Goal: Information Seeking & Learning: Get advice/opinions

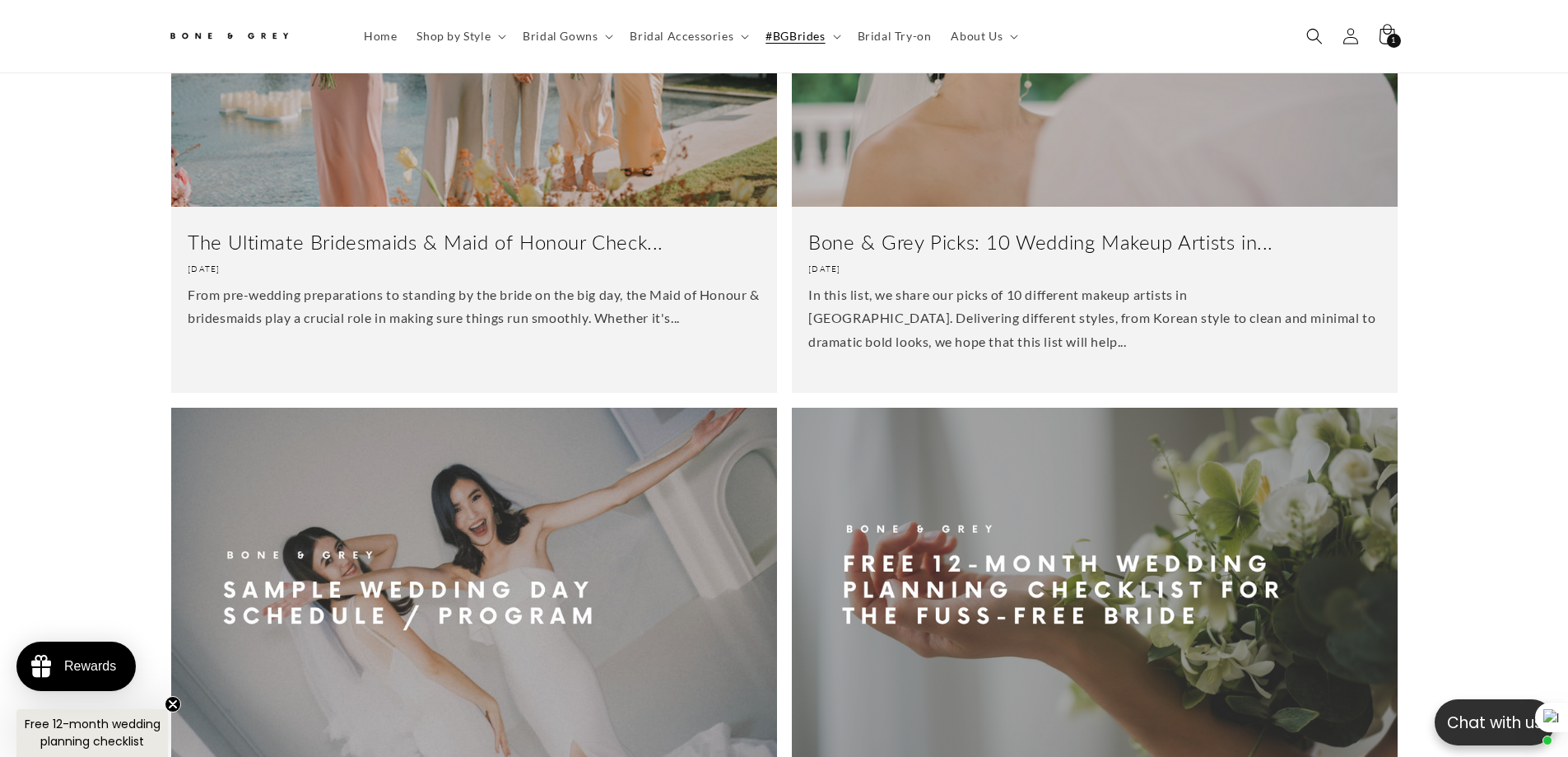
scroll to position [3120, 0]
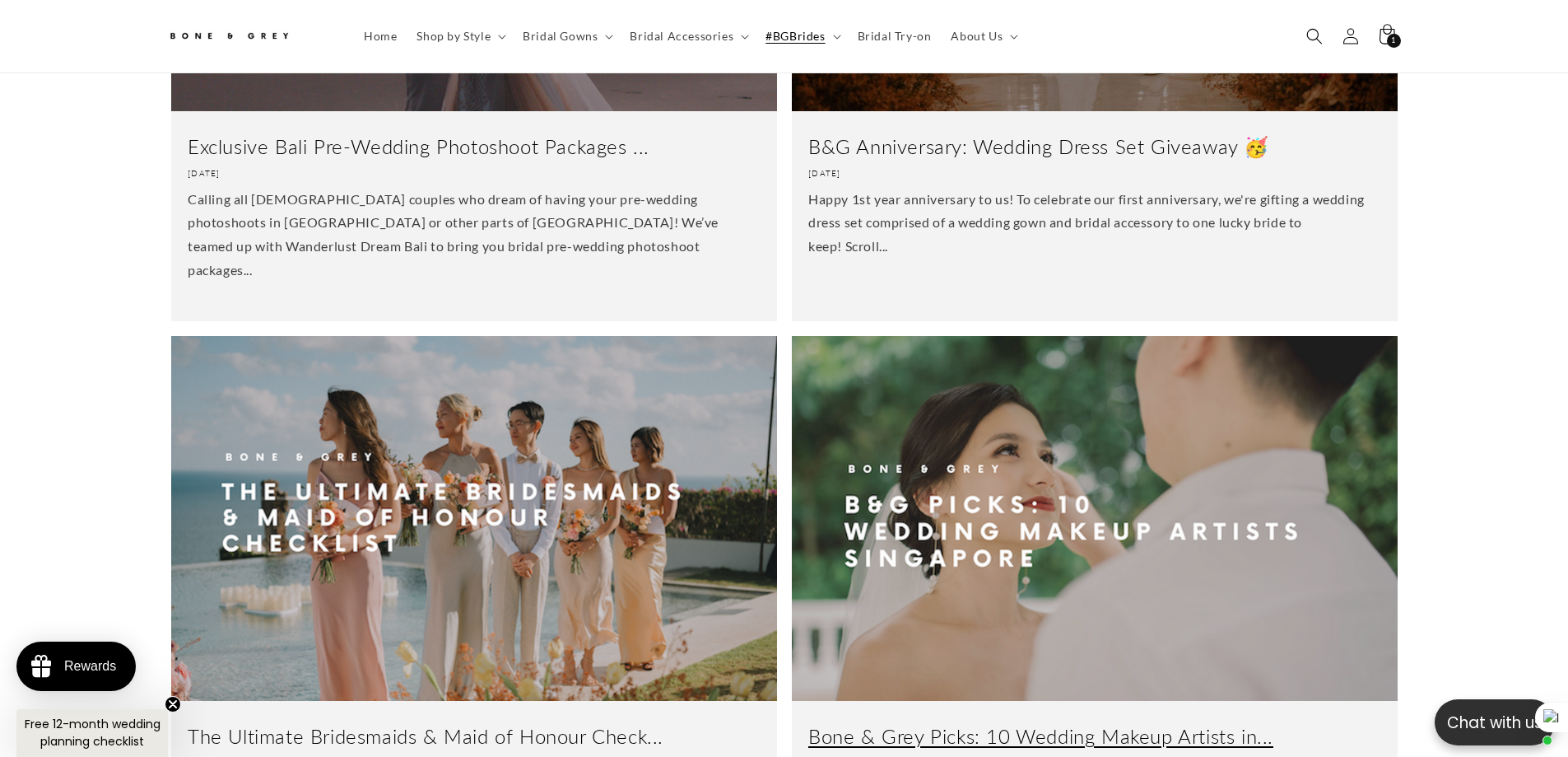
click at [976, 723] on link "Bone & Grey Picks: 10 Wedding Makeup Artists in..." at bounding box center [1094, 736] width 572 height 26
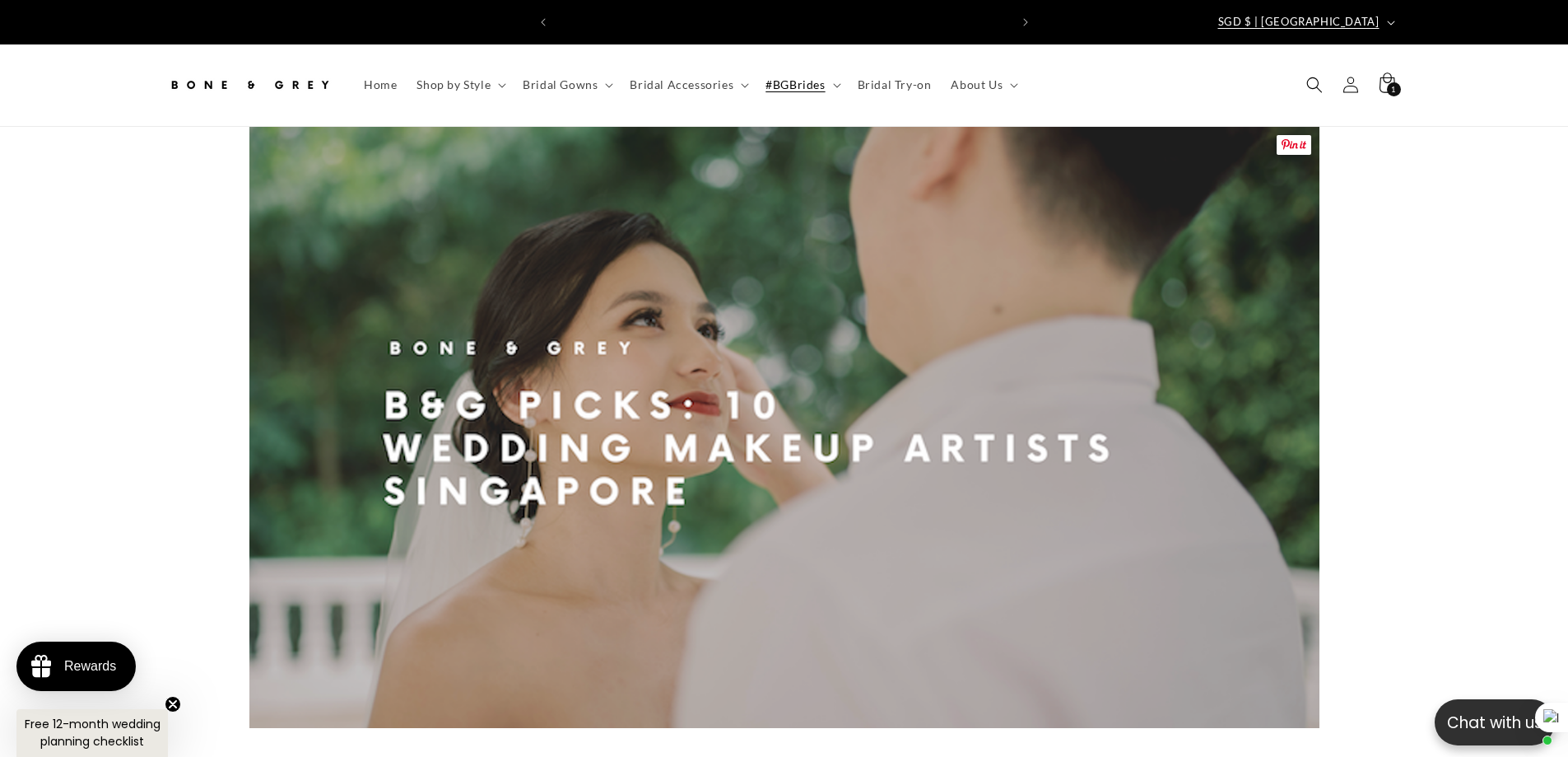
scroll to position [0, 905]
click at [787, 78] on span "#BGBrides" at bounding box center [795, 85] width 60 height 15
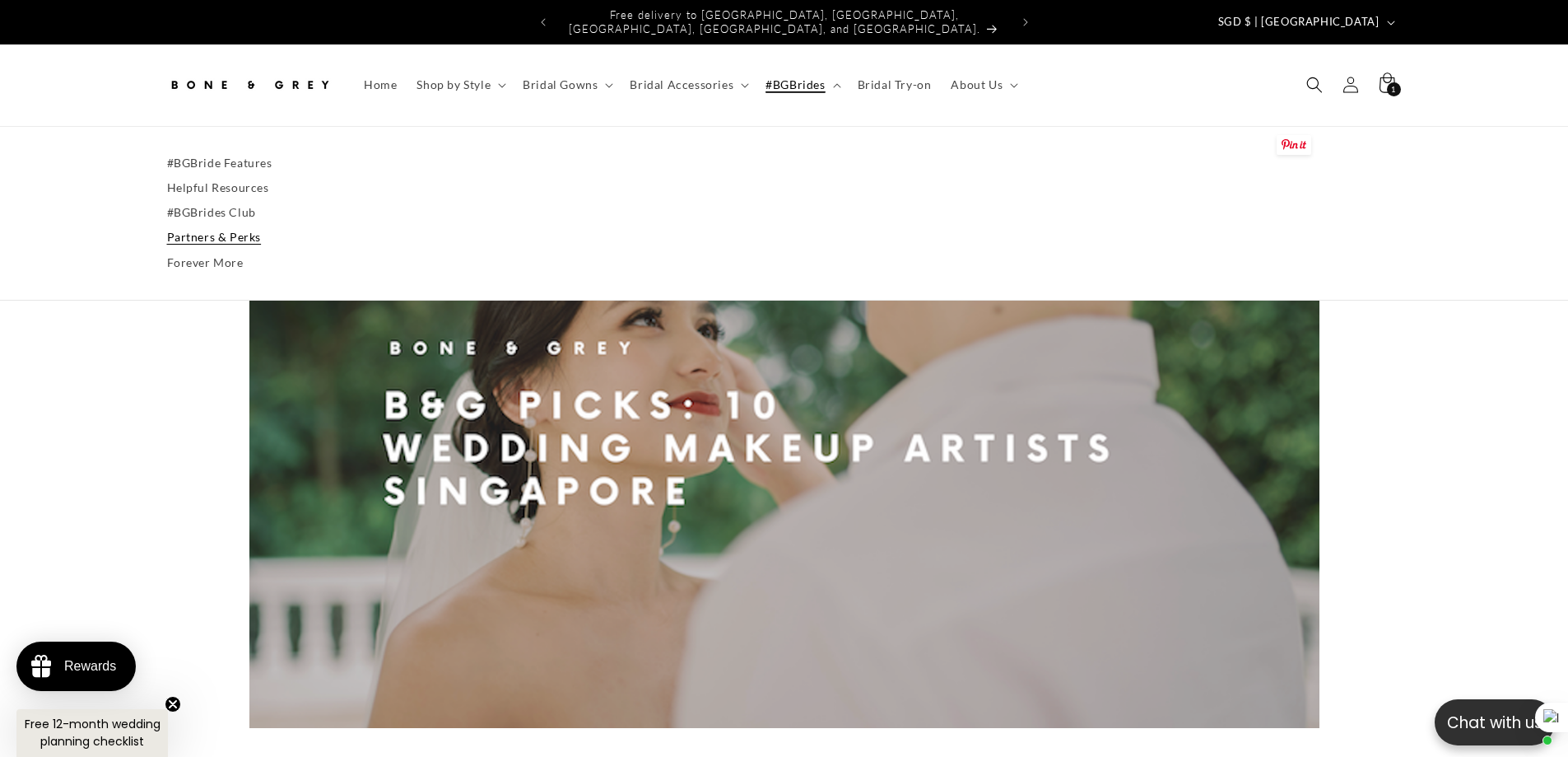
click at [226, 225] on link "Partners & Perks" at bounding box center [784, 237] width 1234 height 25
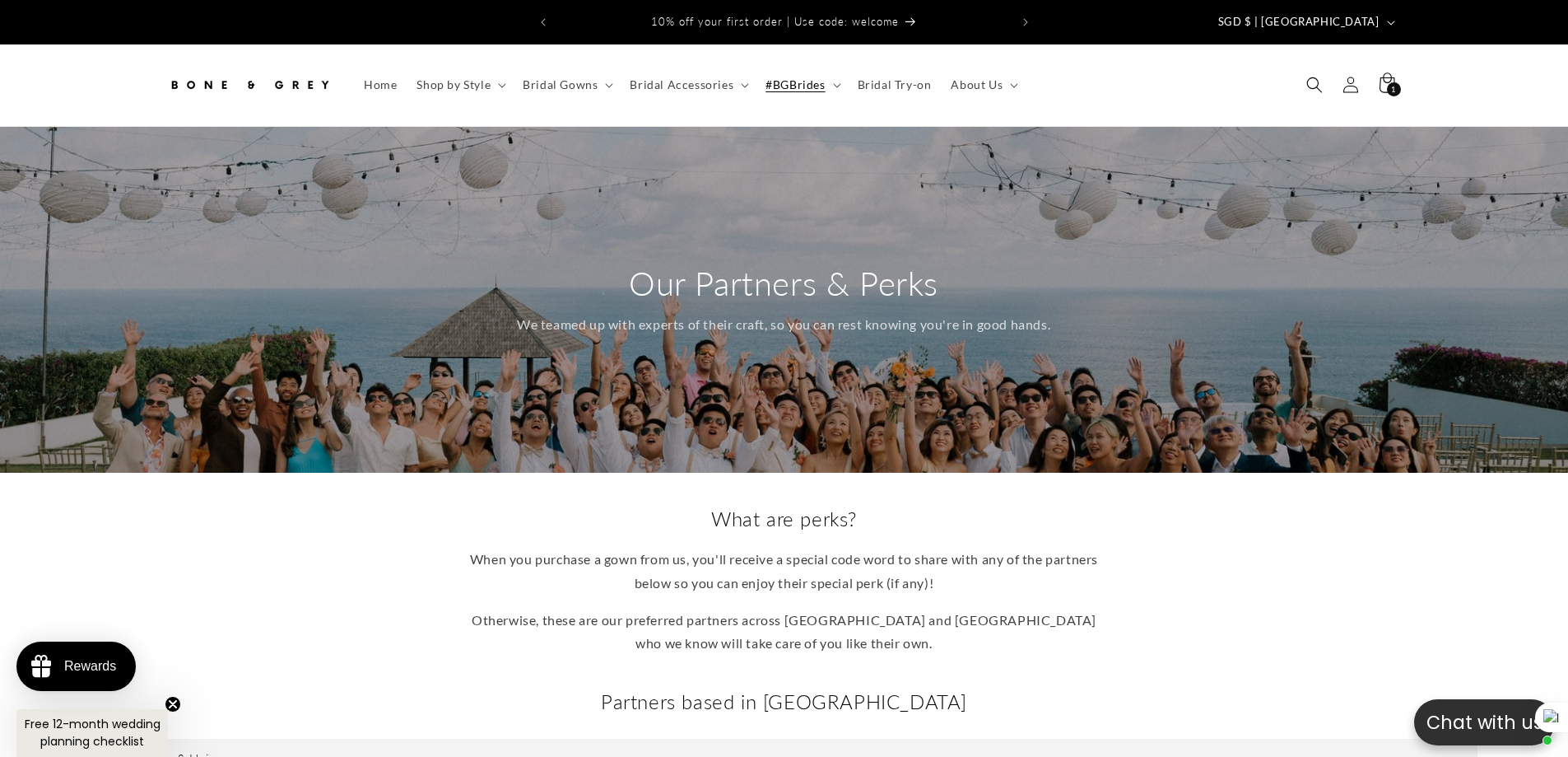
click at [1162, 667] on div "What are perks? When you purchase a gown from us, you'll receive a special code…" at bounding box center [784, 580] width 1568 height 216
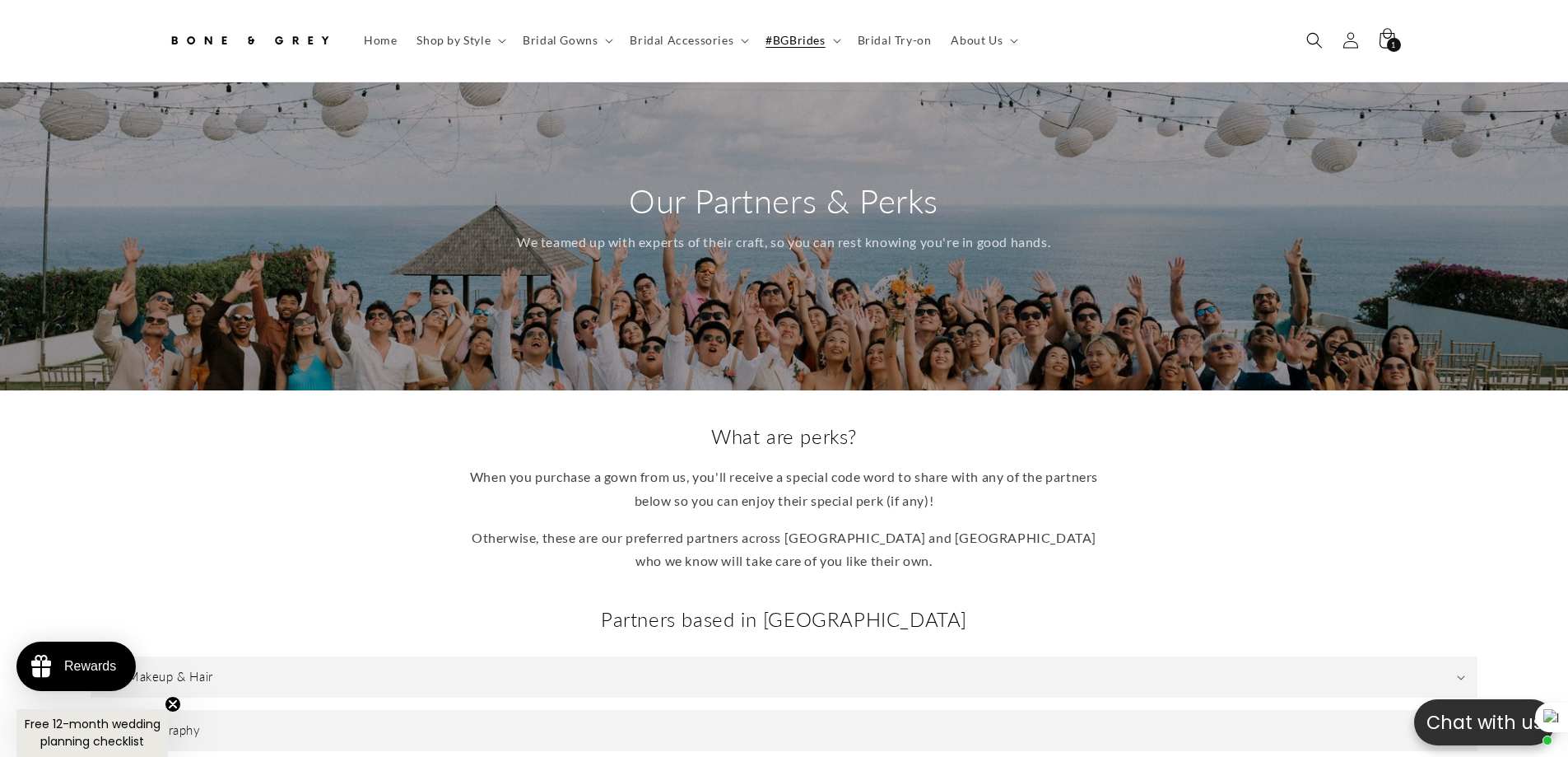
scroll to position [0, 453]
click at [1269, 423] on div "What are perks? When you purchase a gown from us, you'll receive a special code…" at bounding box center [784, 498] width 1316 height 149
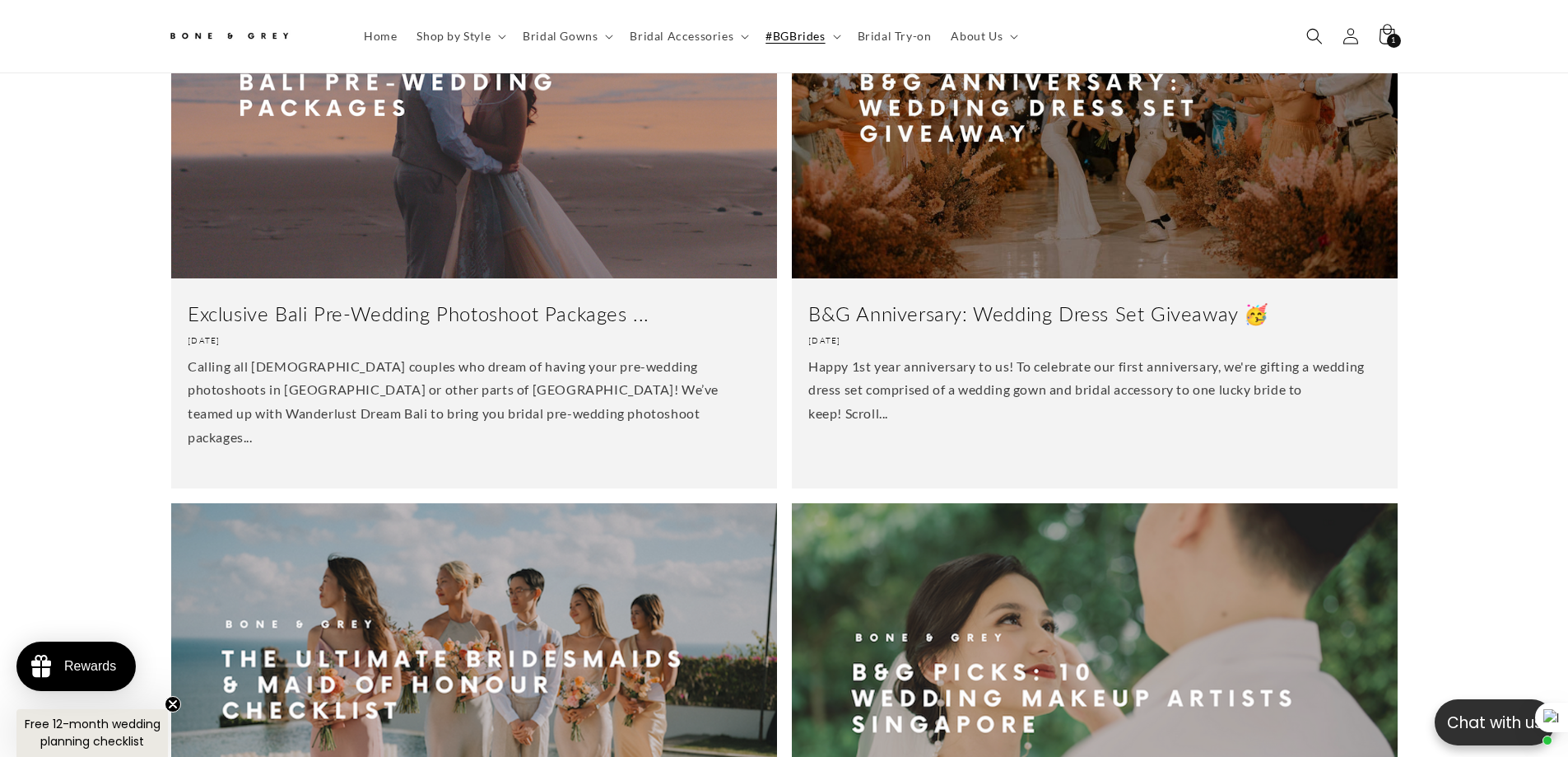
scroll to position [2955, 0]
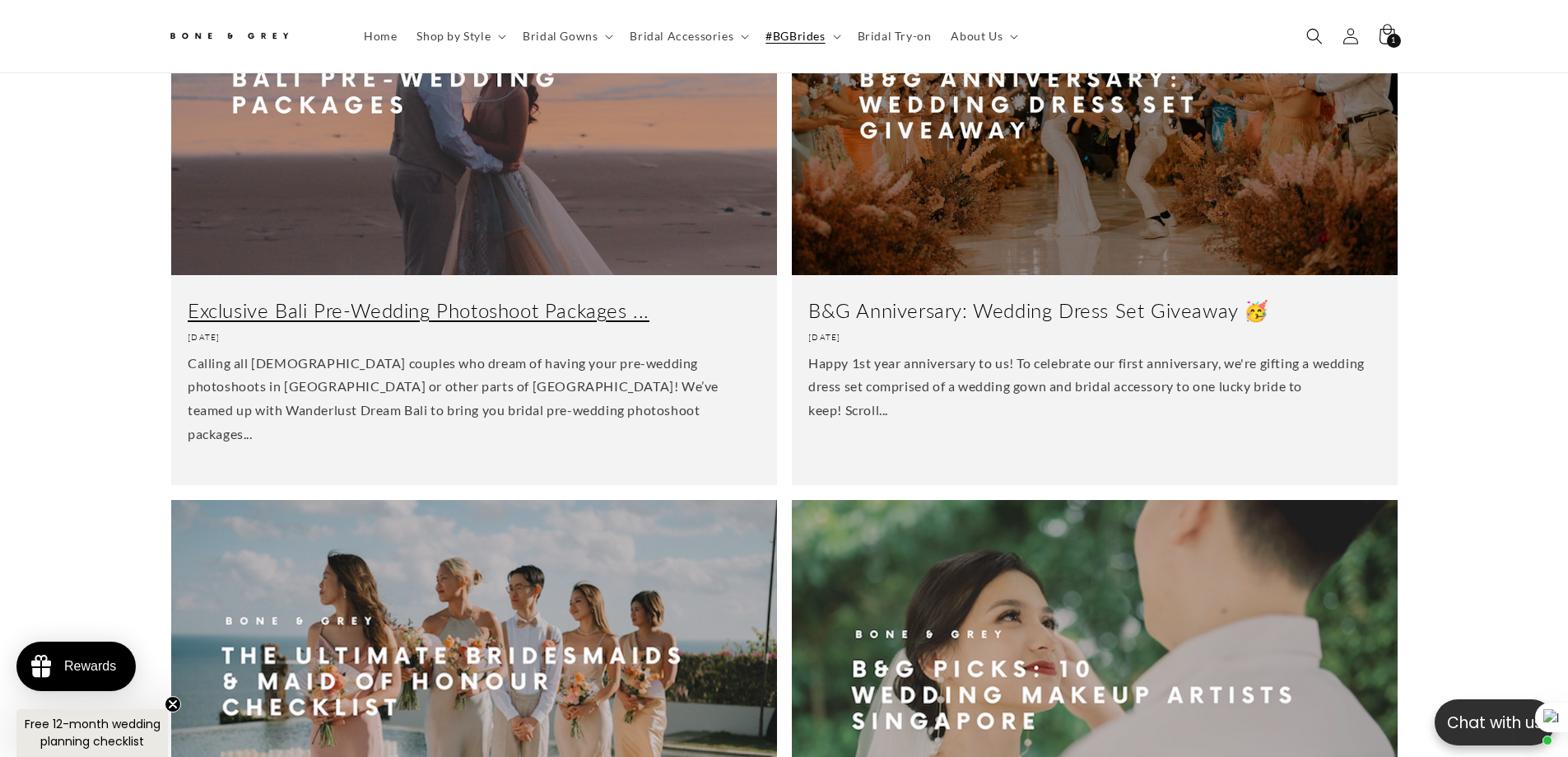
click at [463, 297] on link "Exclusive Bali Pre-Wedding Photoshoot Packages ..." at bounding box center [473, 310] width 572 height 26
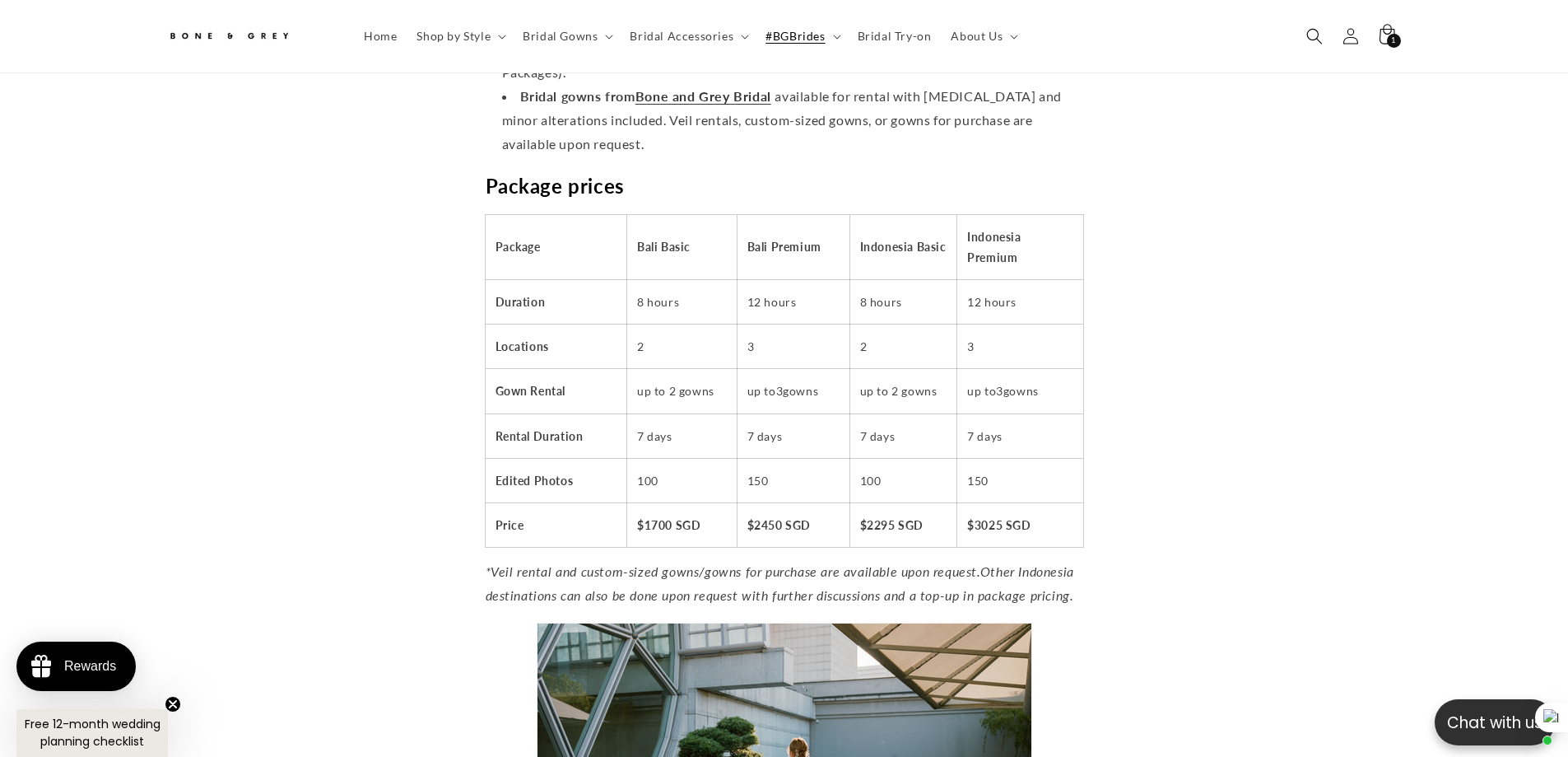
drag, startPoint x: 1213, startPoint y: 369, endPoint x: 1117, endPoint y: 358, distance: 96.6
click at [1213, 369] on article "**********" at bounding box center [784, 63] width 1568 height 4648
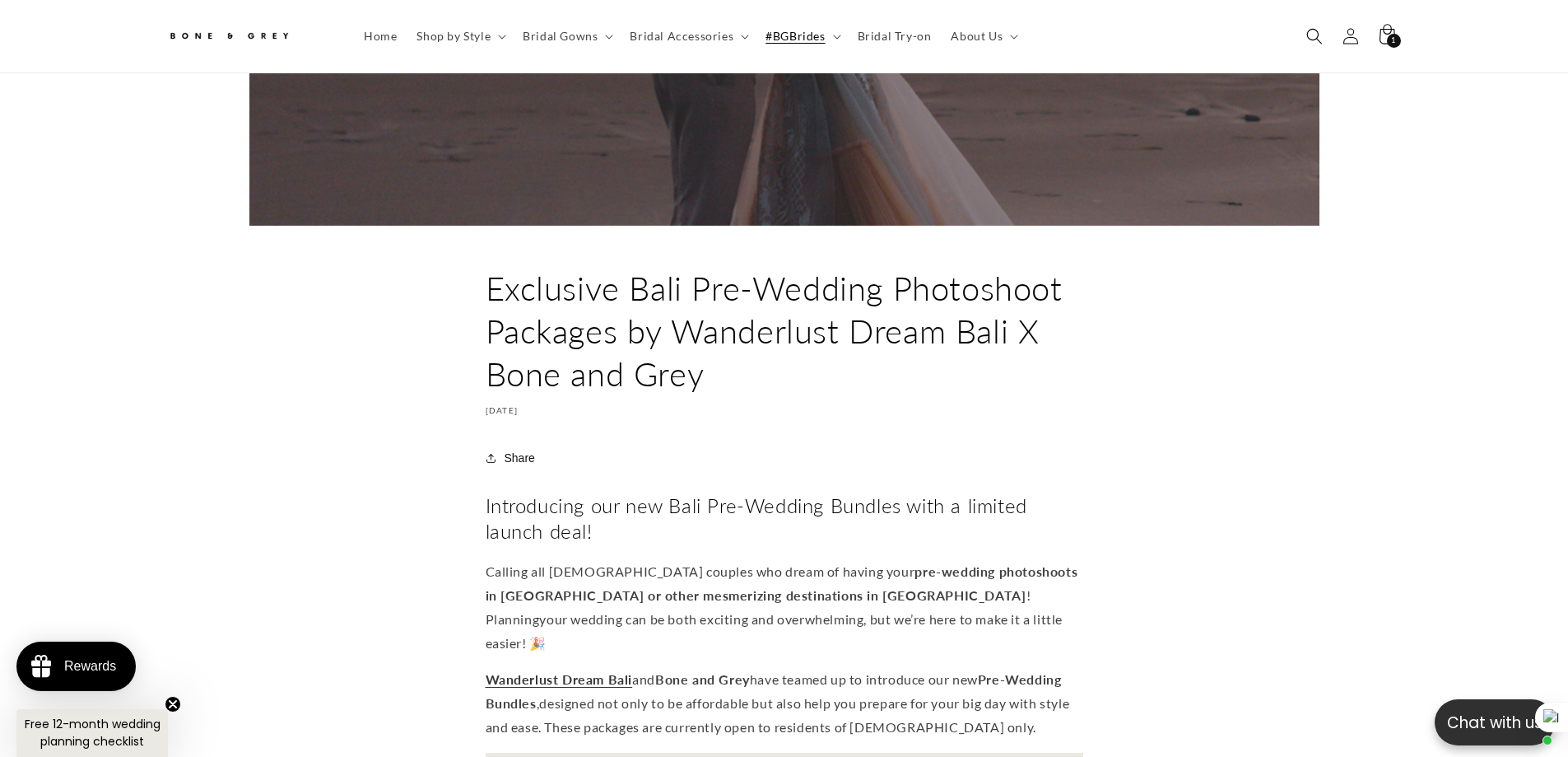
scroll to position [485, 0]
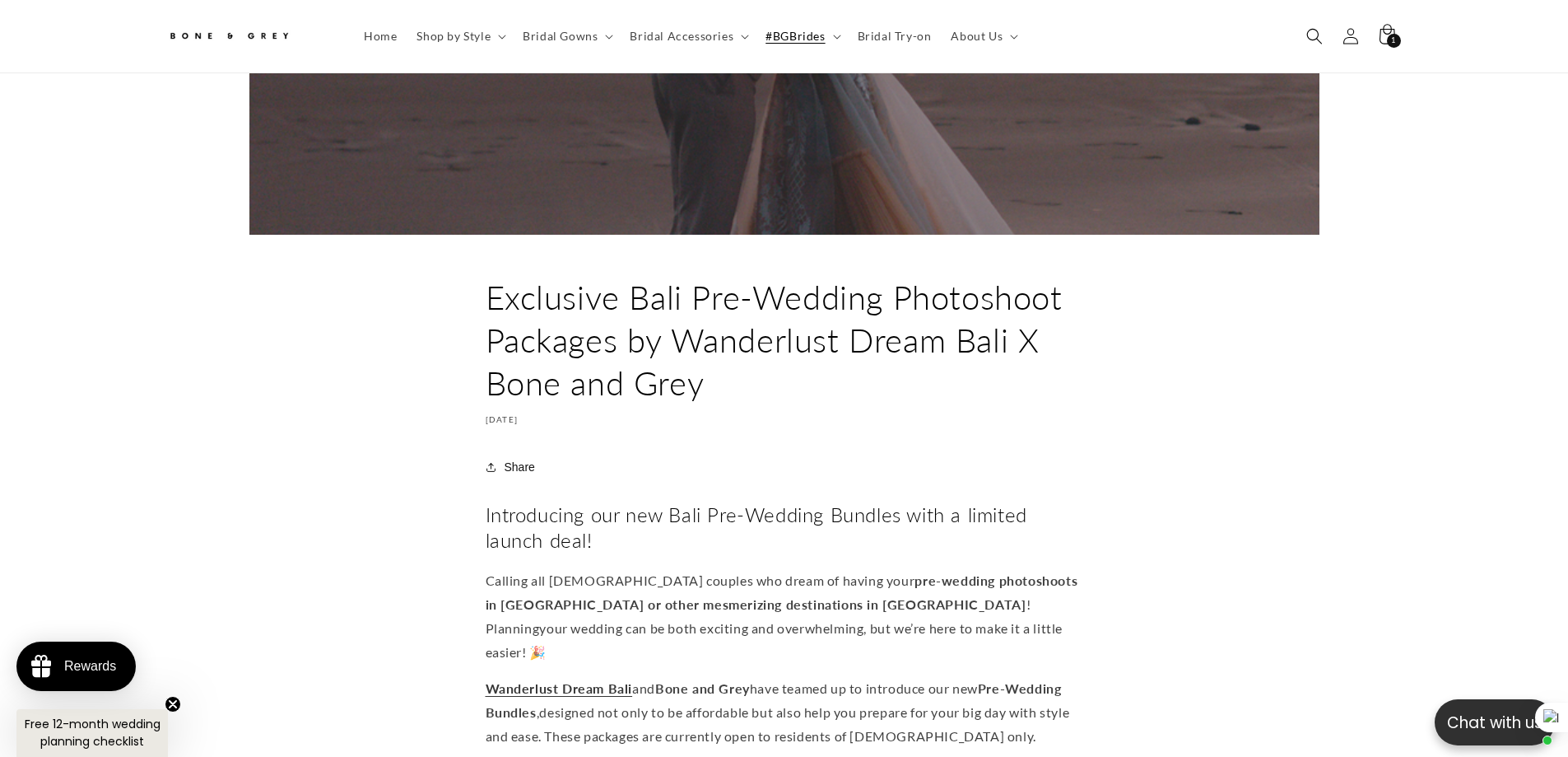
drag, startPoint x: 491, startPoint y: 287, endPoint x: 719, endPoint y: 371, distance: 243.0
click at [719, 371] on h1 "Exclusive Bali Pre-Wedding Photoshoot Packages by Wanderlust Dream Bali X Bone …" at bounding box center [784, 340] width 597 height 128
copy h1 "Exclusive Bali Pre-Wedding Photoshoot Packages by Wanderlust Dream Bali X Bone …"
click at [622, 325] on h1 "Exclusive Bali Pre-Wedding Photoshoot Packages by Wanderlust Dream Bali X Bone …" at bounding box center [784, 340] width 597 height 128
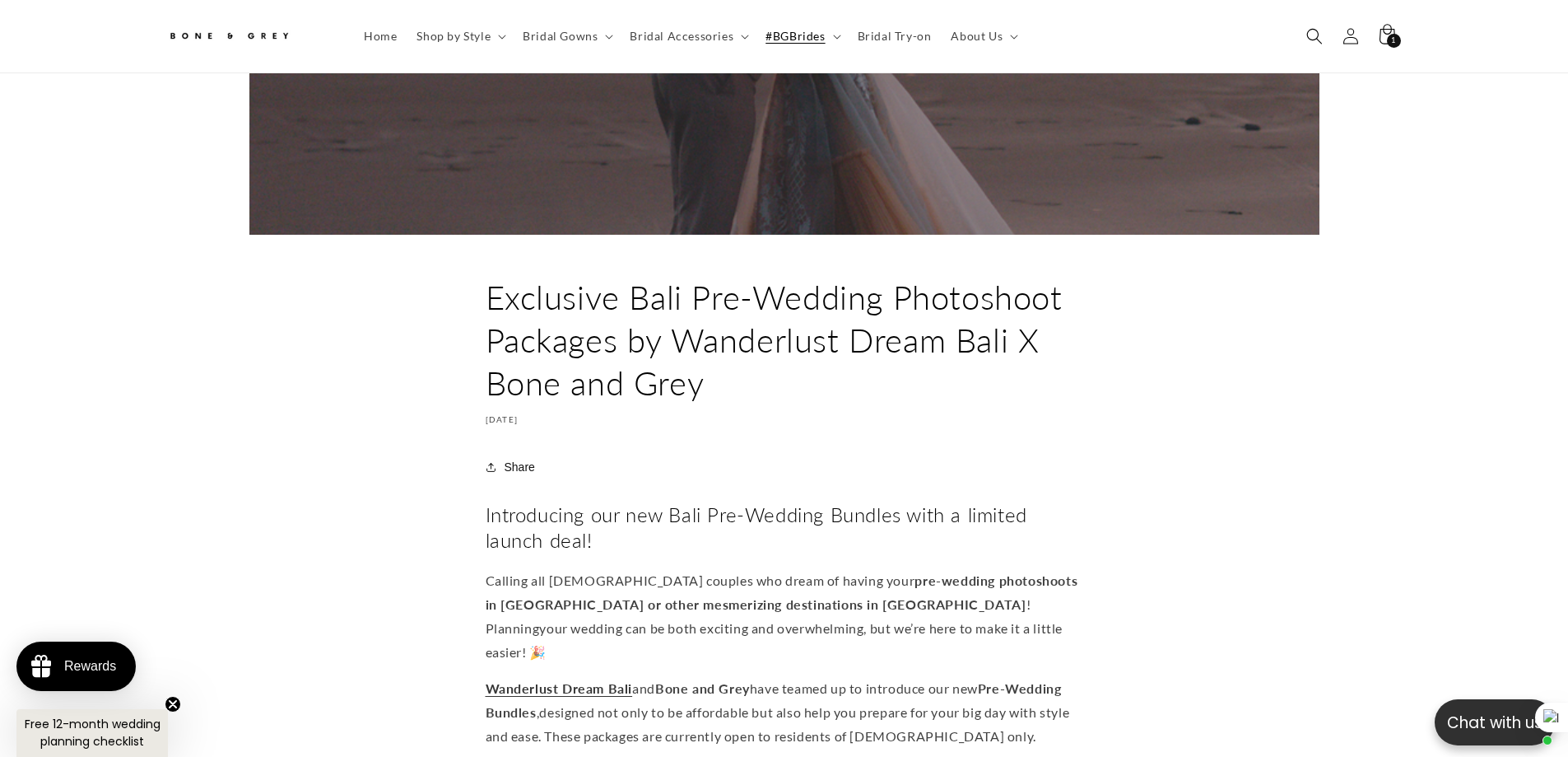
drag, startPoint x: 743, startPoint y: 376, endPoint x: 459, endPoint y: 292, distance: 296.2
copy h1 "Exclusive Bali Pre-Wedding Photoshoot Packages by Wanderlust Dream Bali X Bone …"
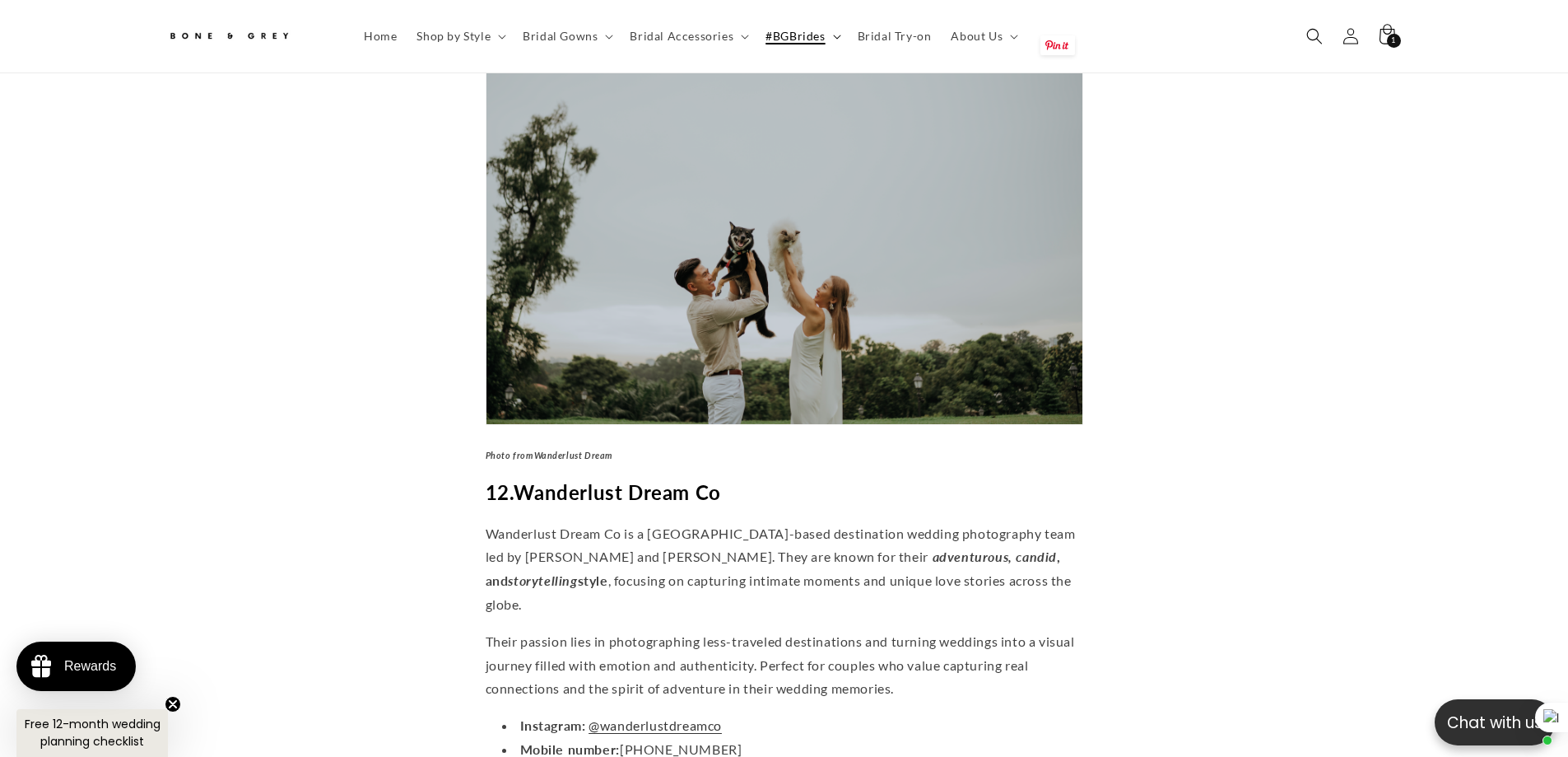
click at [788, 38] on span "#BGBrides" at bounding box center [795, 36] width 60 height 15
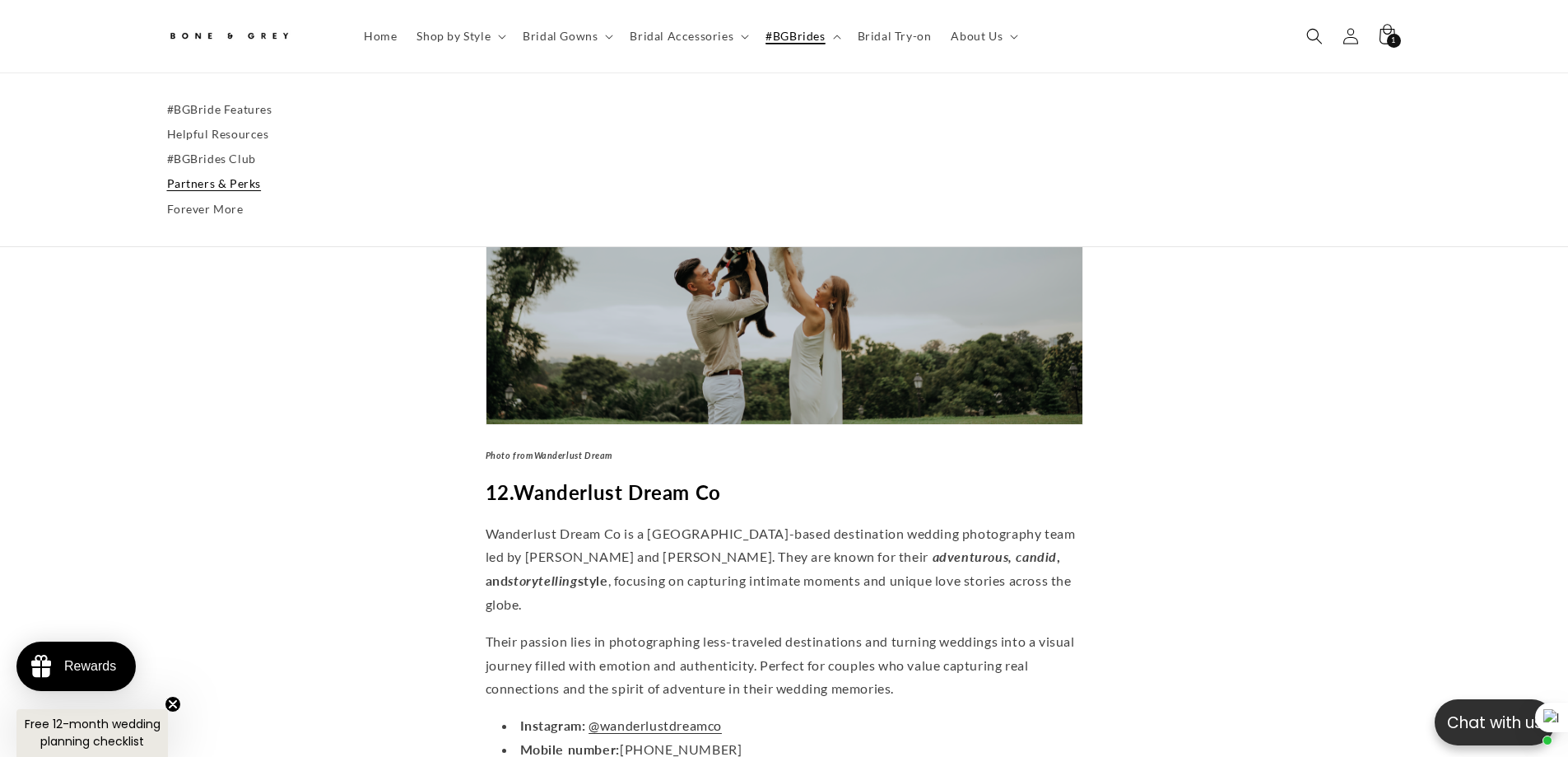
scroll to position [0, 453]
click at [239, 186] on link "Partners & Perks" at bounding box center [784, 184] width 1234 height 25
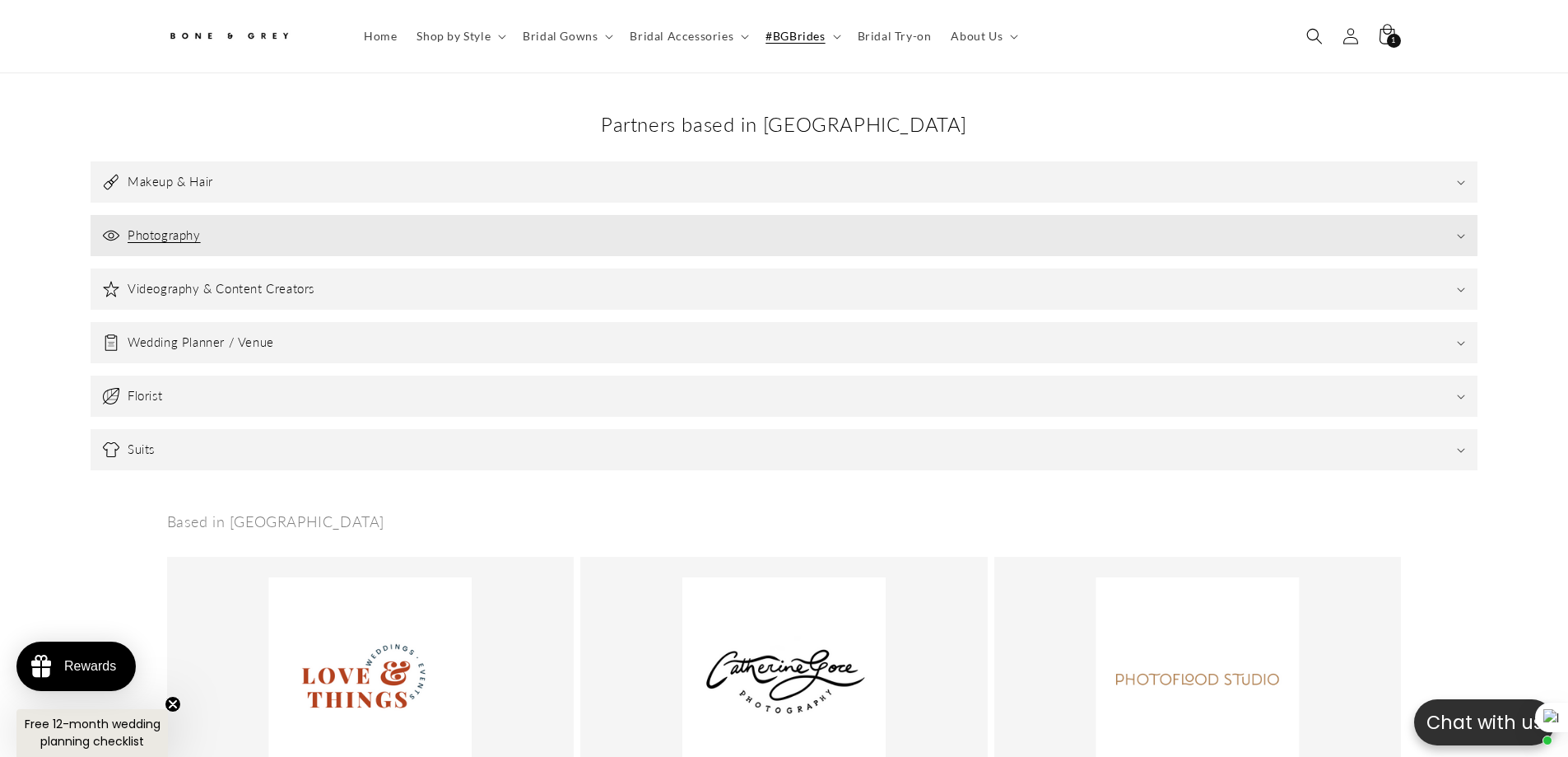
click at [306, 215] on summary "Photography" at bounding box center [784, 235] width 1387 height 41
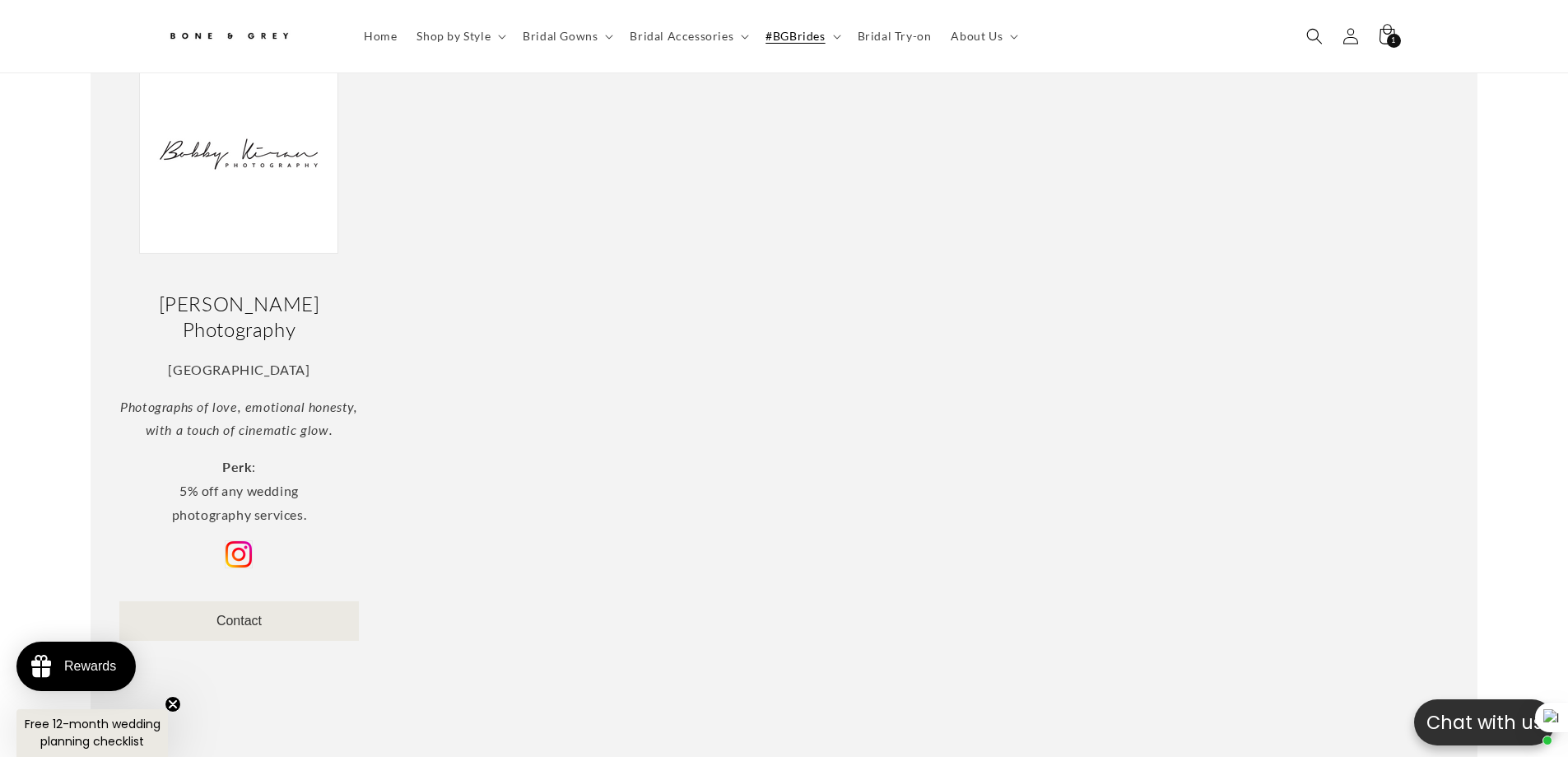
scroll to position [0, 453]
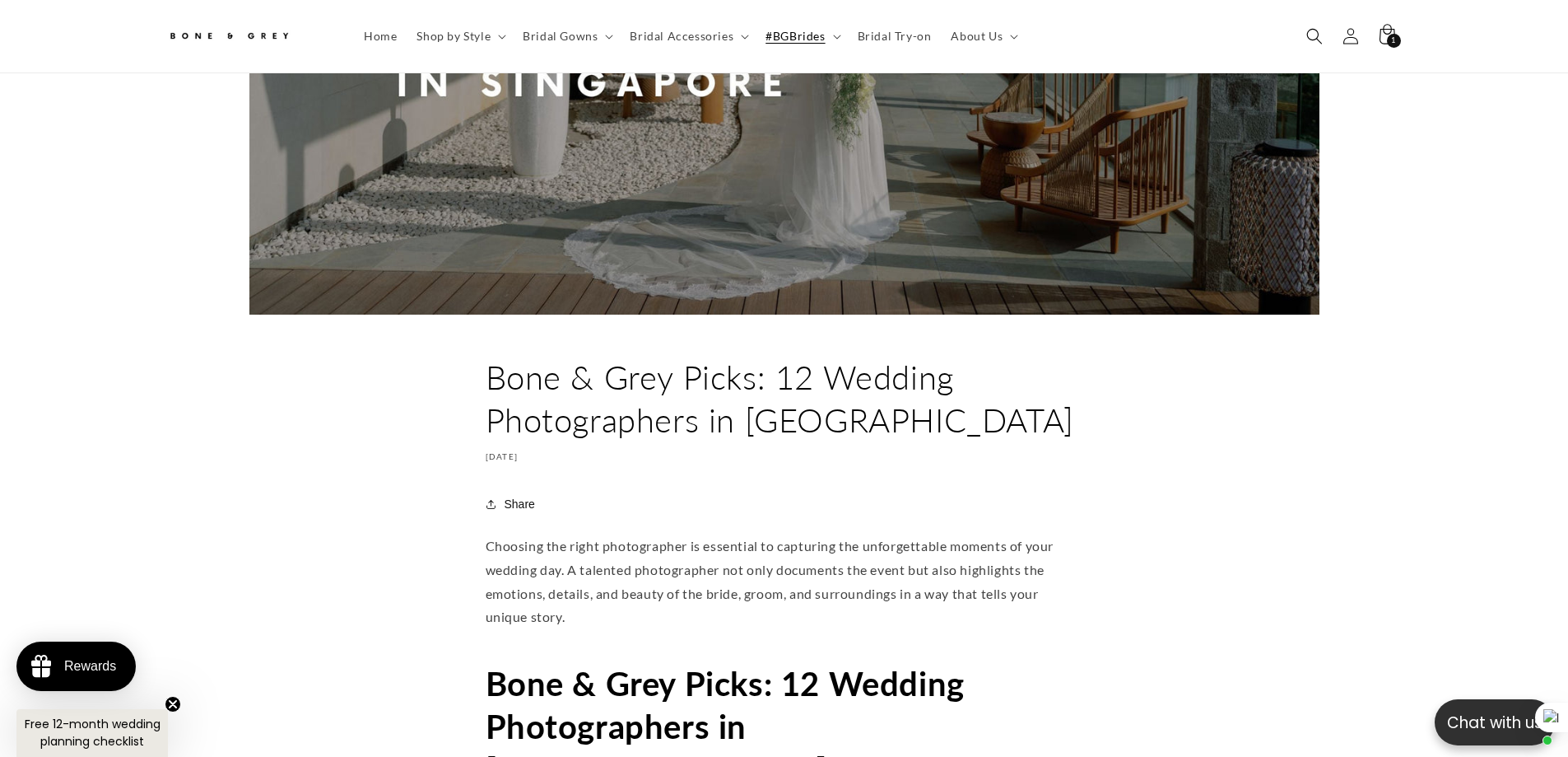
scroll to position [732, 0]
